Goal: Information Seeking & Learning: Find specific fact

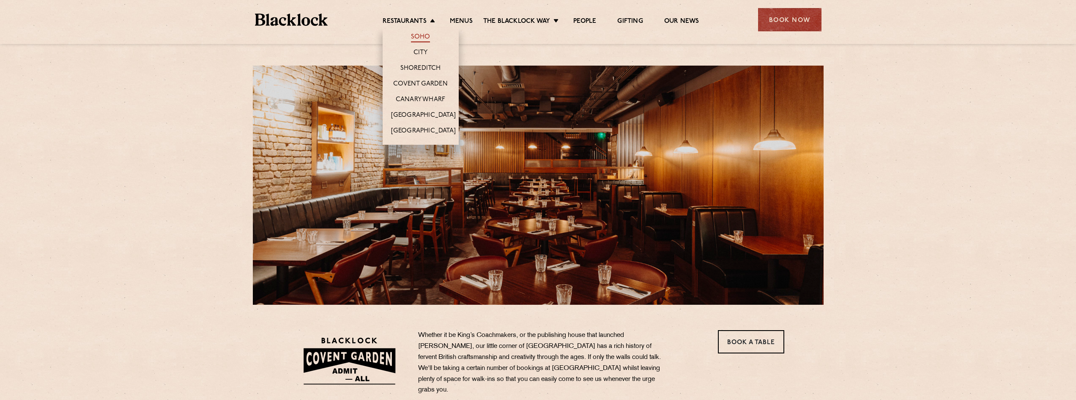
click at [425, 34] on link "Soho" at bounding box center [420, 37] width 19 height 9
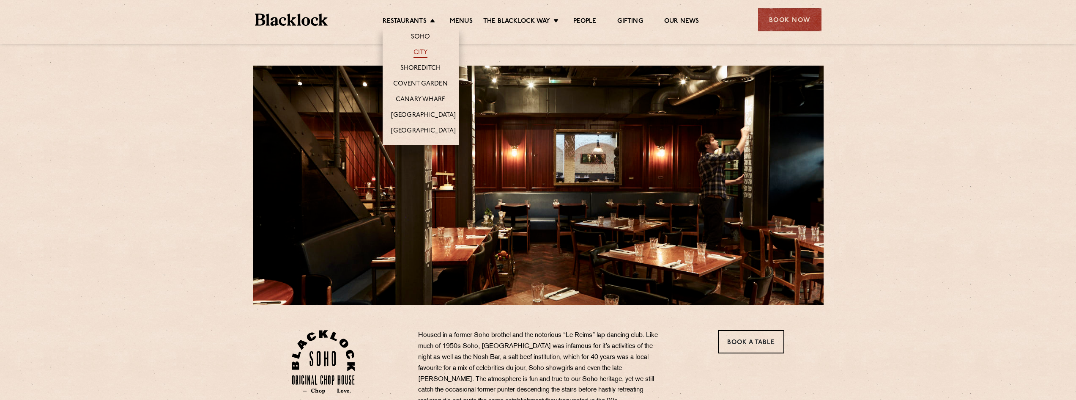
click at [420, 53] on link "City" at bounding box center [421, 53] width 14 height 9
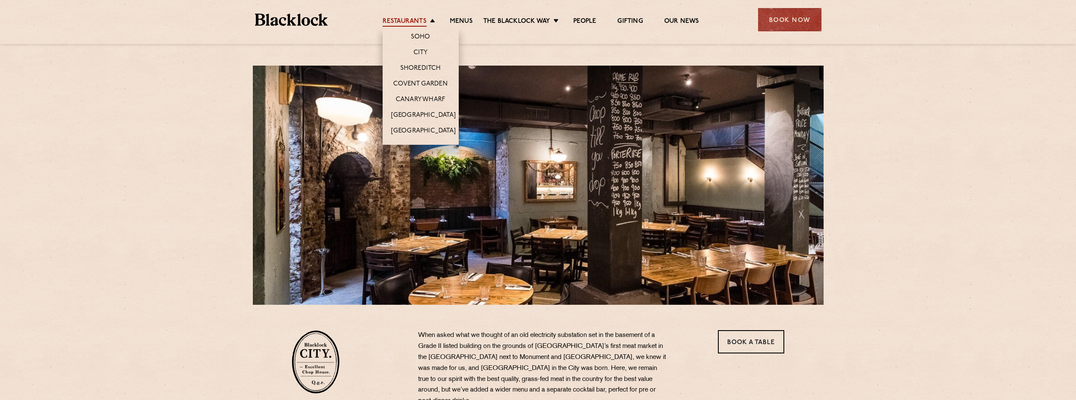
click at [415, 22] on link "Restaurants" at bounding box center [405, 21] width 44 height 9
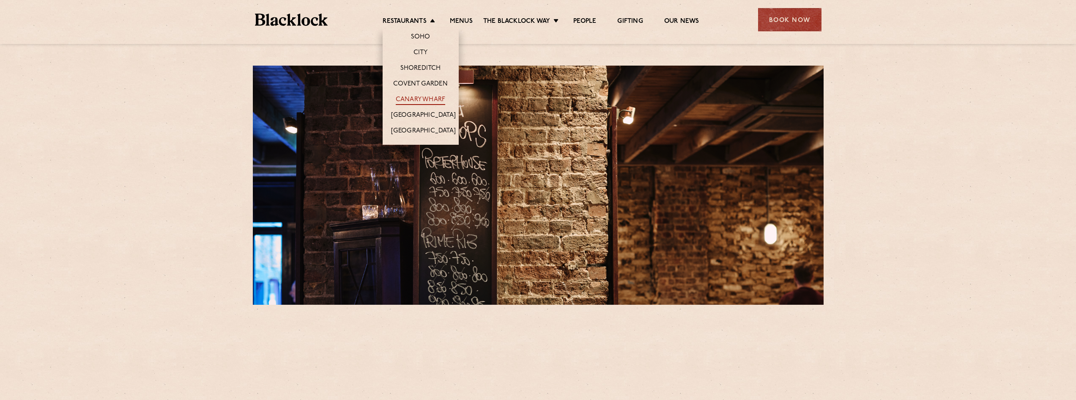
click at [423, 96] on link "Canary Wharf" at bounding box center [420, 100] width 49 height 9
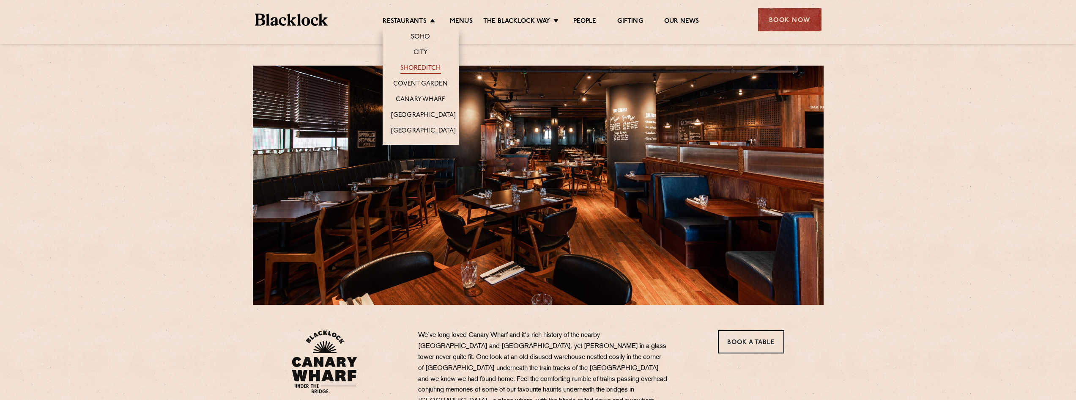
click at [425, 66] on link "Shoreditch" at bounding box center [420, 68] width 41 height 9
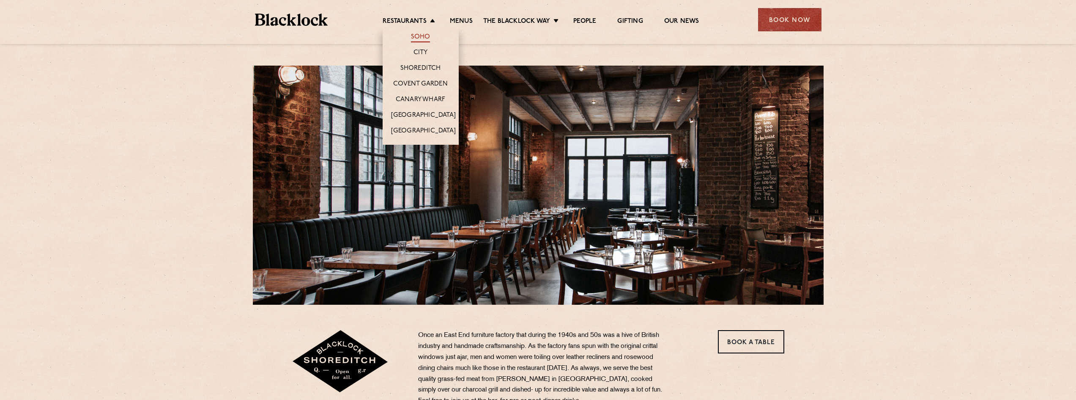
click at [422, 33] on link "Soho" at bounding box center [420, 37] width 19 height 9
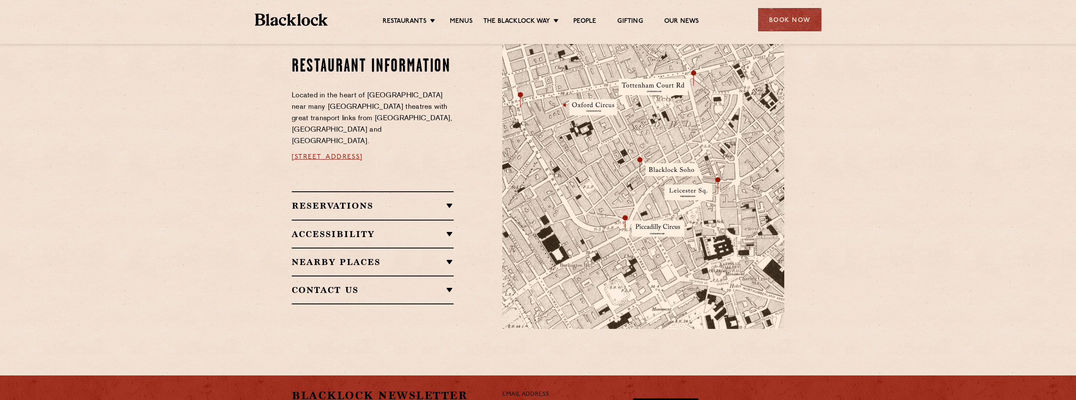
scroll to position [474, 0]
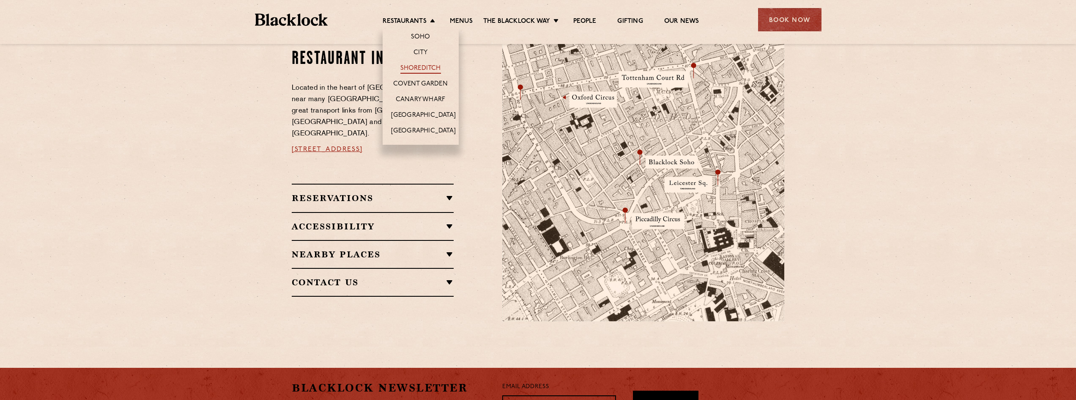
click at [422, 68] on link "Shoreditch" at bounding box center [420, 68] width 41 height 9
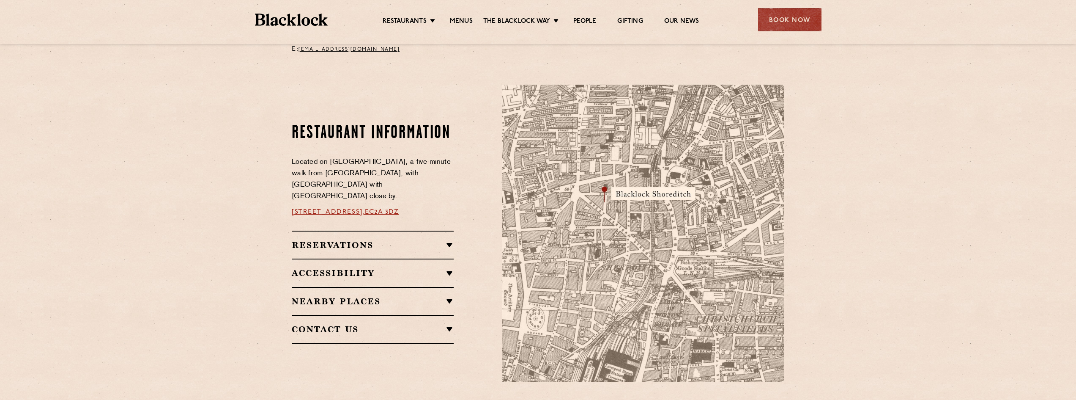
scroll to position [415, 0]
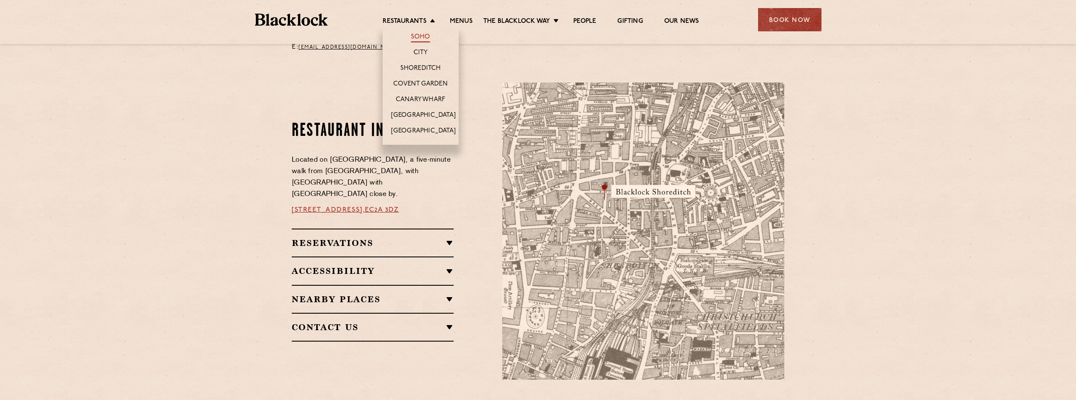
click at [418, 37] on link "Soho" at bounding box center [420, 37] width 19 height 9
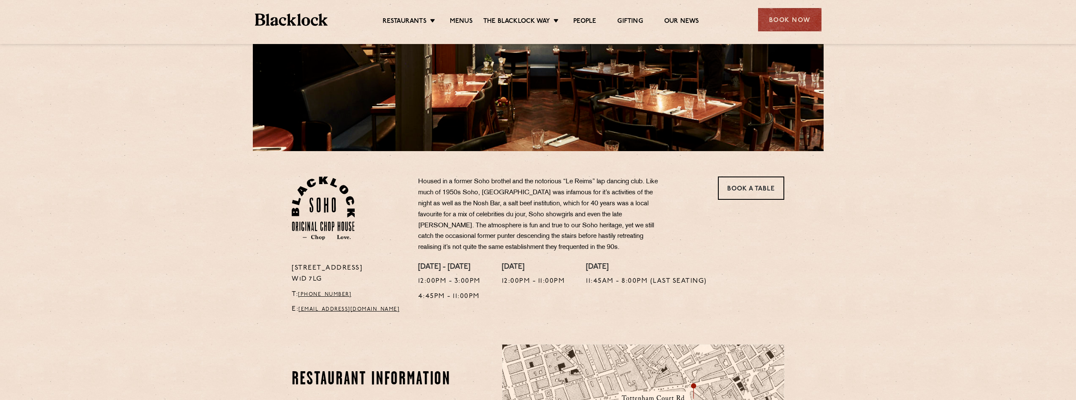
scroll to position [97, 0]
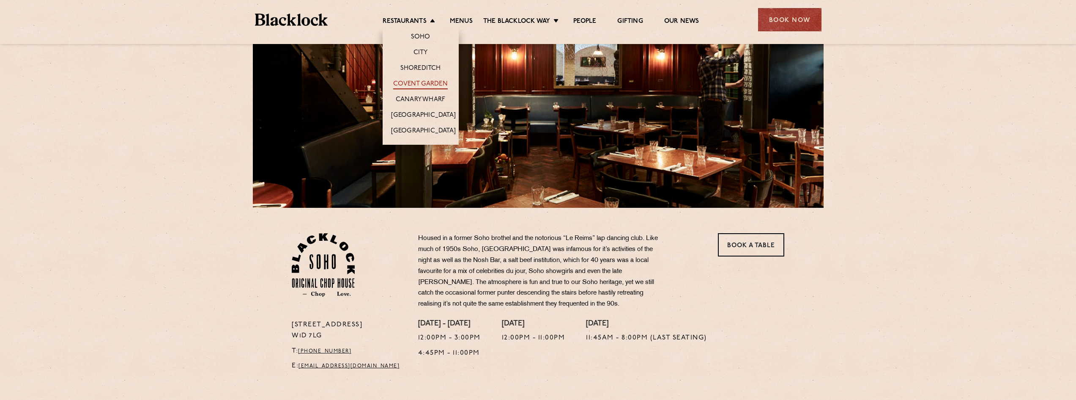
click at [412, 85] on link "Covent Garden" at bounding box center [420, 84] width 55 height 9
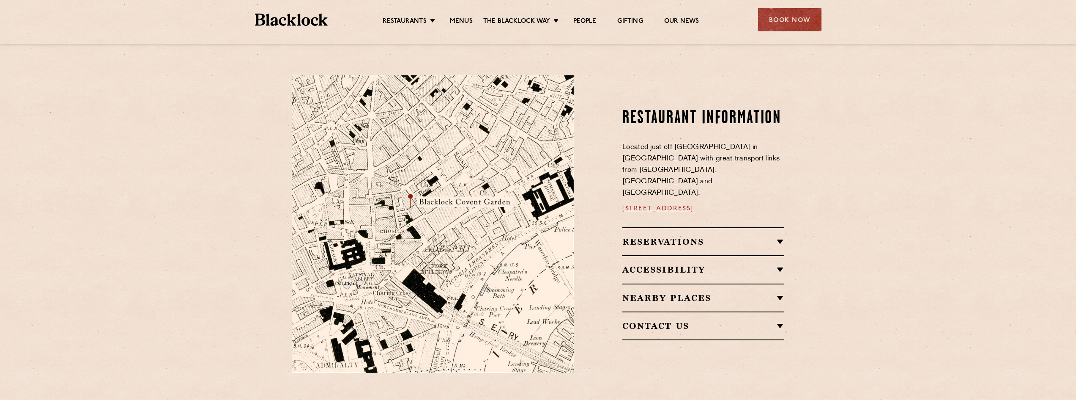
scroll to position [434, 0]
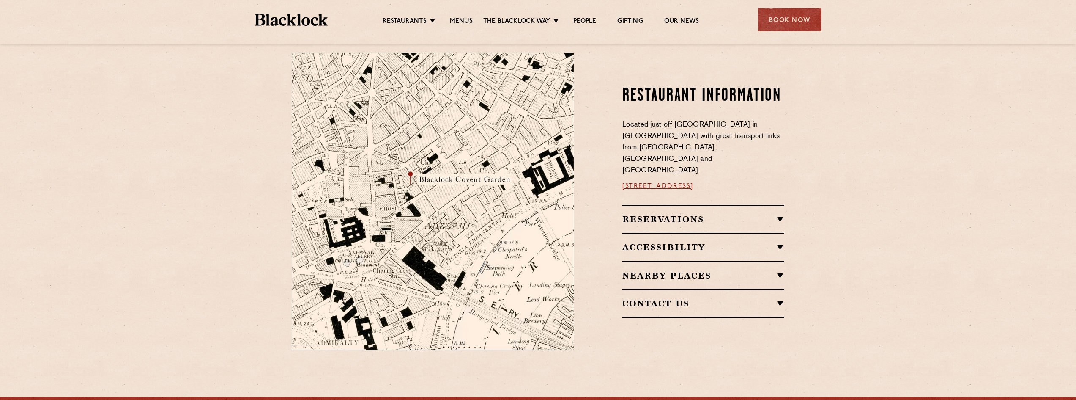
drag, startPoint x: 661, startPoint y: 171, endPoint x: 621, endPoint y: 182, distance: 41.4
click at [621, 182] on div "Restaurant information Located just off [GEOGRAPHIC_DATA] in [GEOGRAPHIC_DATA] …" at bounding box center [685, 201] width 211 height 297
drag, startPoint x: 618, startPoint y: 169, endPoint x: 735, endPoint y: 168, distance: 117.1
click at [735, 168] on div "Restaurant information Located just off [GEOGRAPHIC_DATA] in [GEOGRAPHIC_DATA] …" at bounding box center [685, 201] width 211 height 297
copy link "16a Bedford Street, WC2E 9HE"
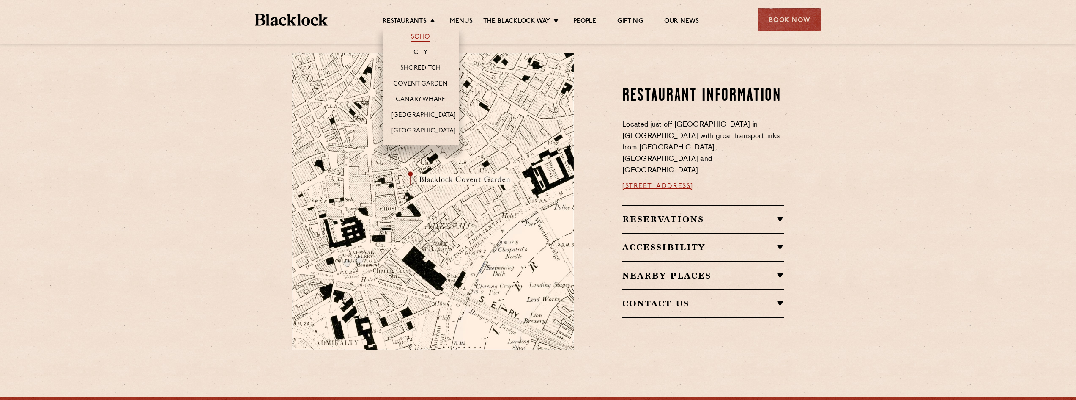
click at [420, 40] on link "Soho" at bounding box center [420, 37] width 19 height 9
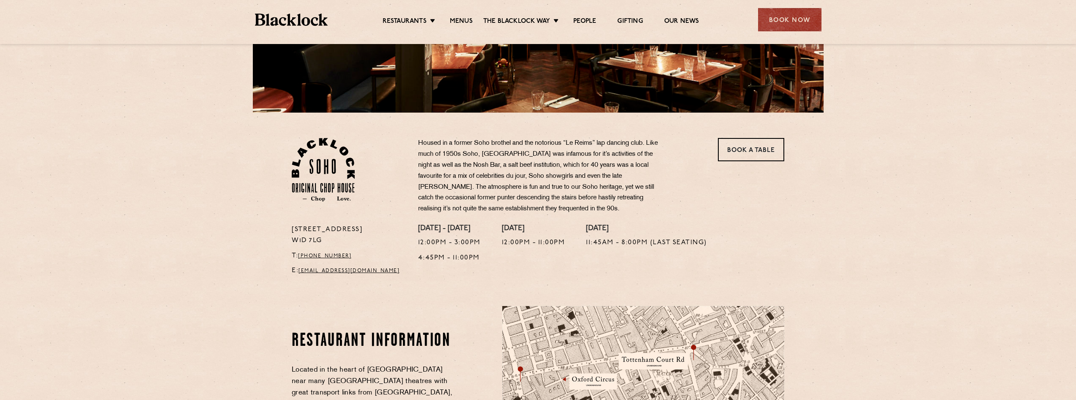
scroll to position [253, 0]
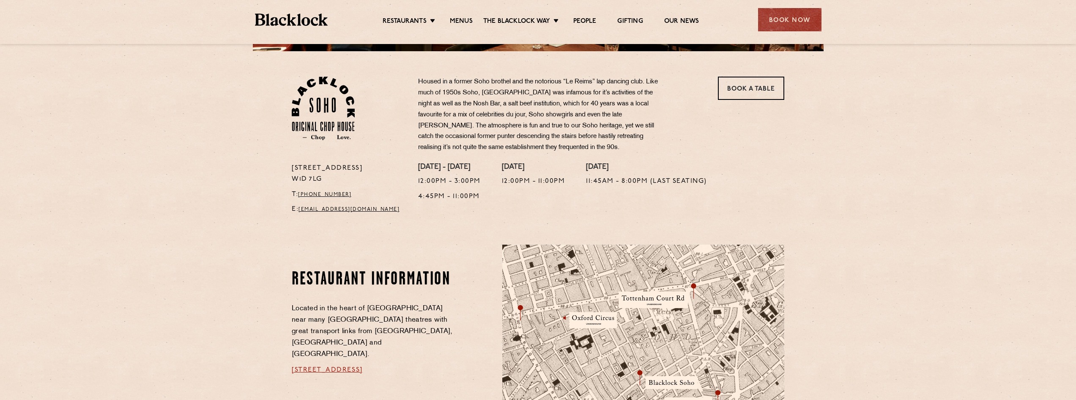
drag, startPoint x: 287, startPoint y: 360, endPoint x: 438, endPoint y: 361, distance: 150.5
click at [449, 359] on div "Restaurant information Located in the heart of Soho near many West End theatres…" at bounding box center [390, 392] width 211 height 297
copy link "24 Great Windmill Street, Soho, W1D 7LG"
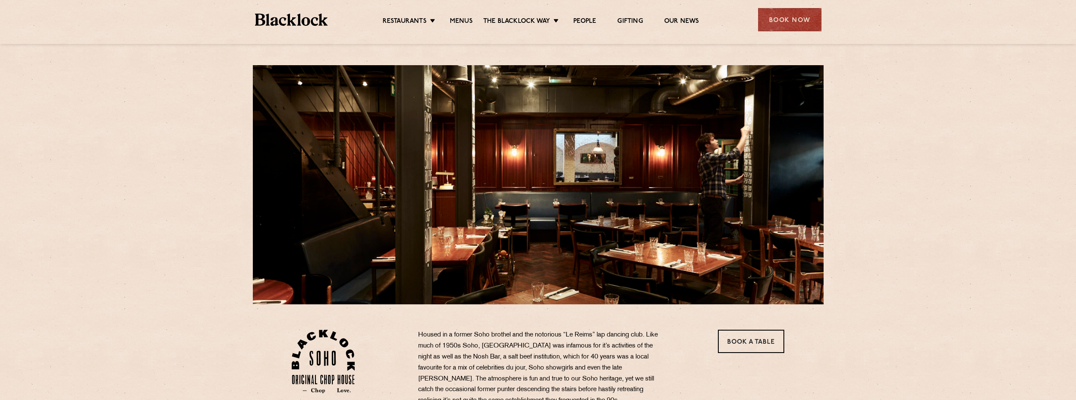
scroll to position [0, 0]
click at [463, 22] on link "Menus" at bounding box center [461, 21] width 23 height 9
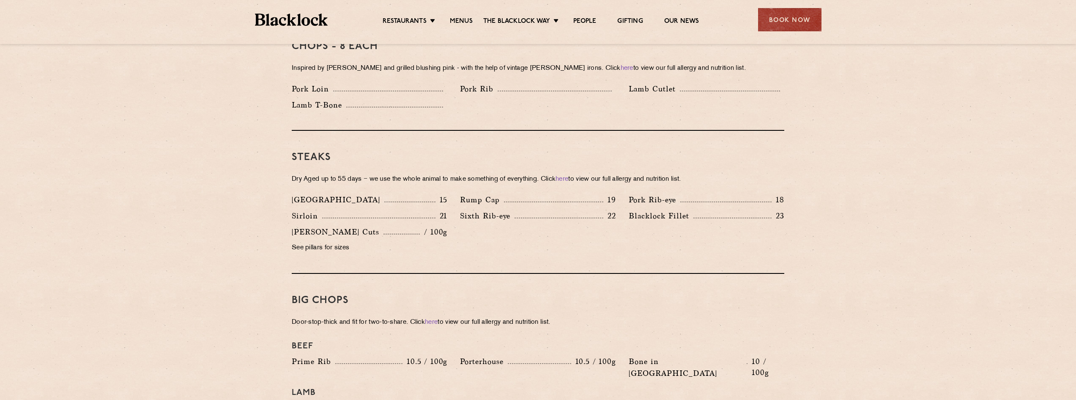
scroll to position [733, 0]
